Goal: Information Seeking & Learning: Check status

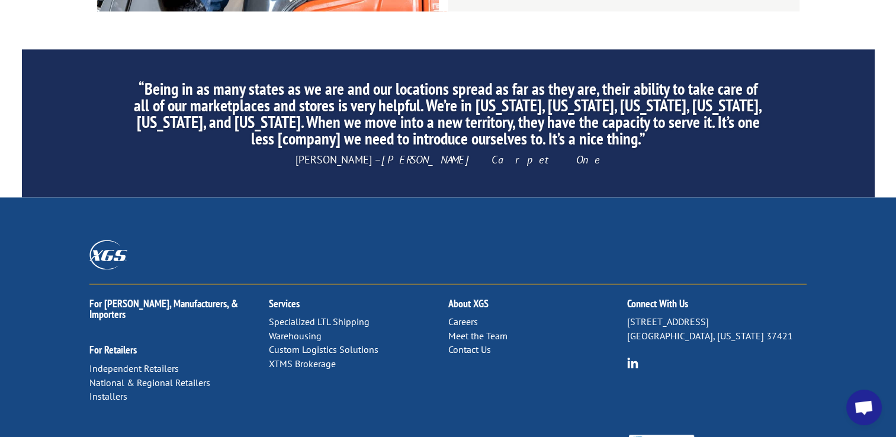
scroll to position [1907, 0]
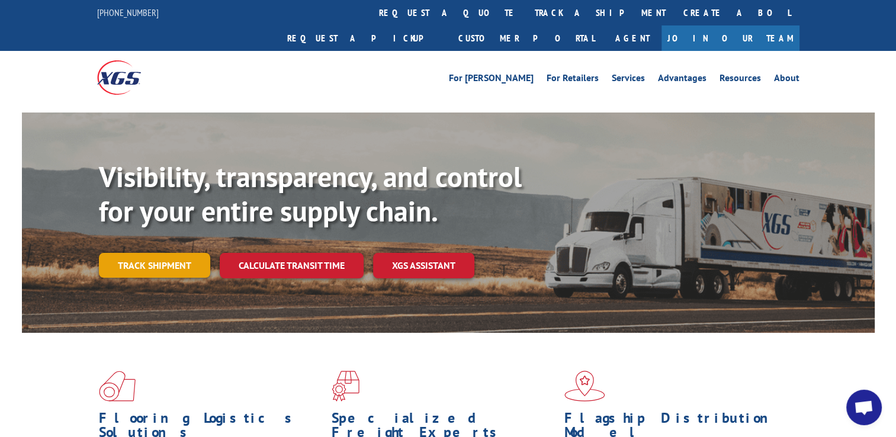
click at [147, 253] on link "Track shipment" at bounding box center [154, 265] width 111 height 25
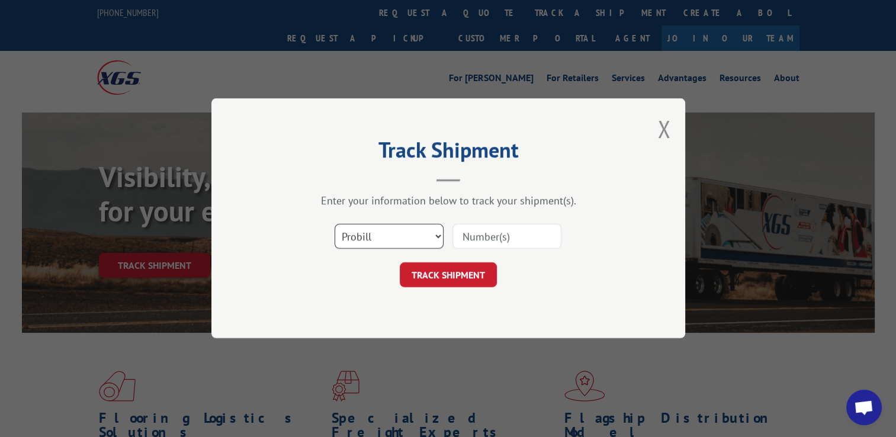
click at [437, 236] on select "Select category... Probill BOL PO" at bounding box center [389, 237] width 109 height 25
select select "bol"
click at [335, 225] on select "Select category... Probill BOL PO" at bounding box center [389, 237] width 109 height 25
click at [476, 233] on input at bounding box center [507, 237] width 109 height 25
paste input "2866788"
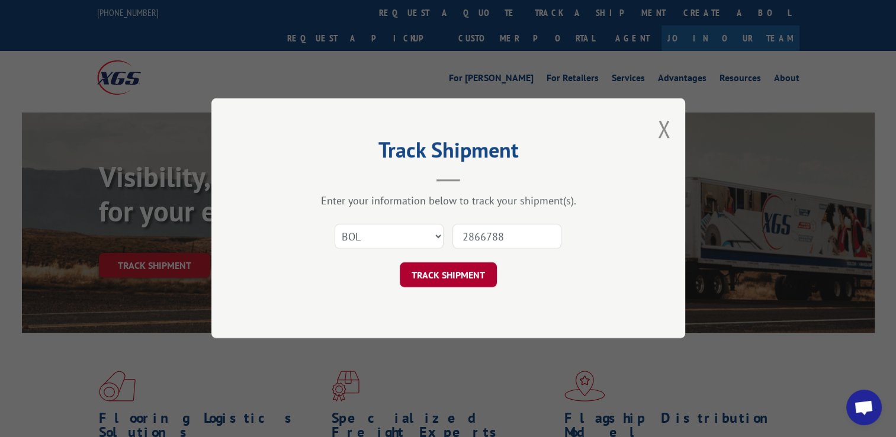
type input "2866788"
click at [445, 276] on button "TRACK SHIPMENT" at bounding box center [448, 275] width 97 height 25
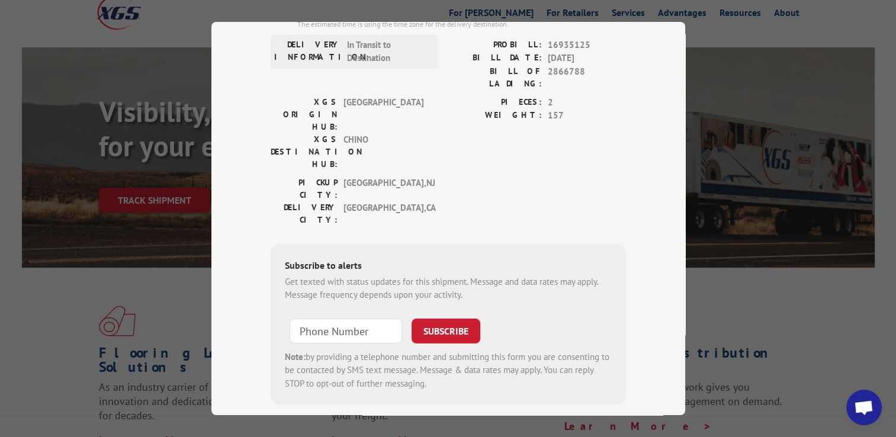
scroll to position [178, 0]
